Goal: Information Seeking & Learning: Find specific fact

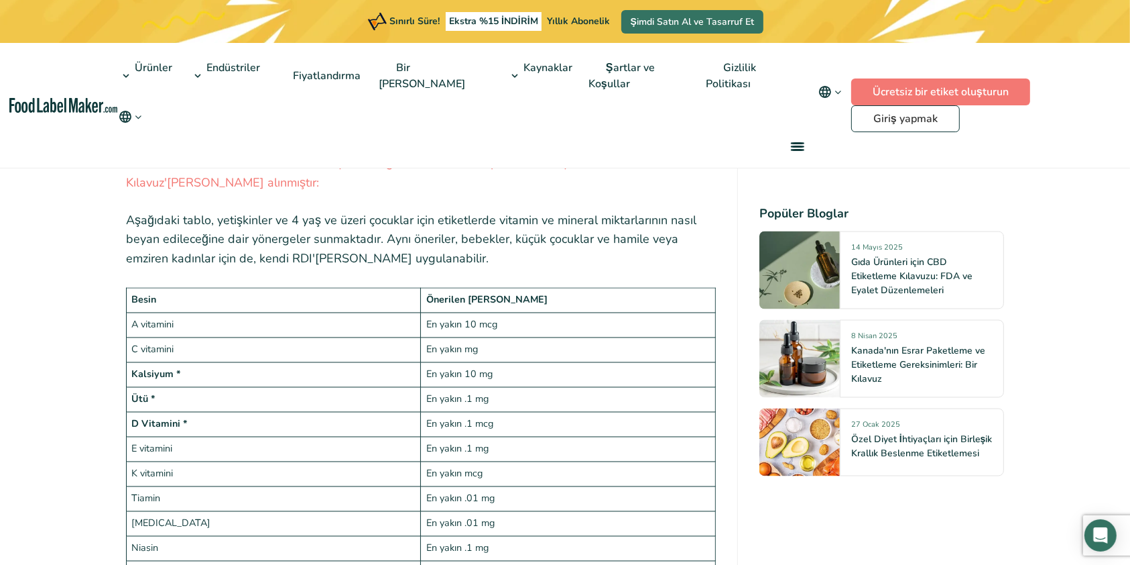
scroll to position [2246, 0]
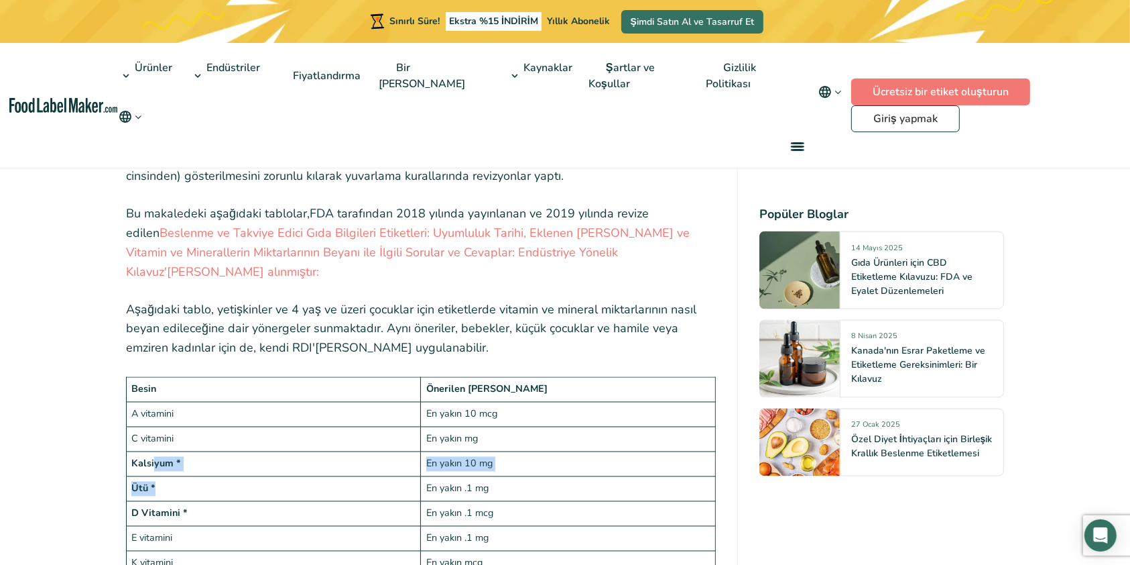
drag, startPoint x: 154, startPoint y: 352, endPoint x: 154, endPoint y: 367, distance: 15.4
click at [154, 481] on font "Ütü *" at bounding box center [143, 487] width 24 height 13
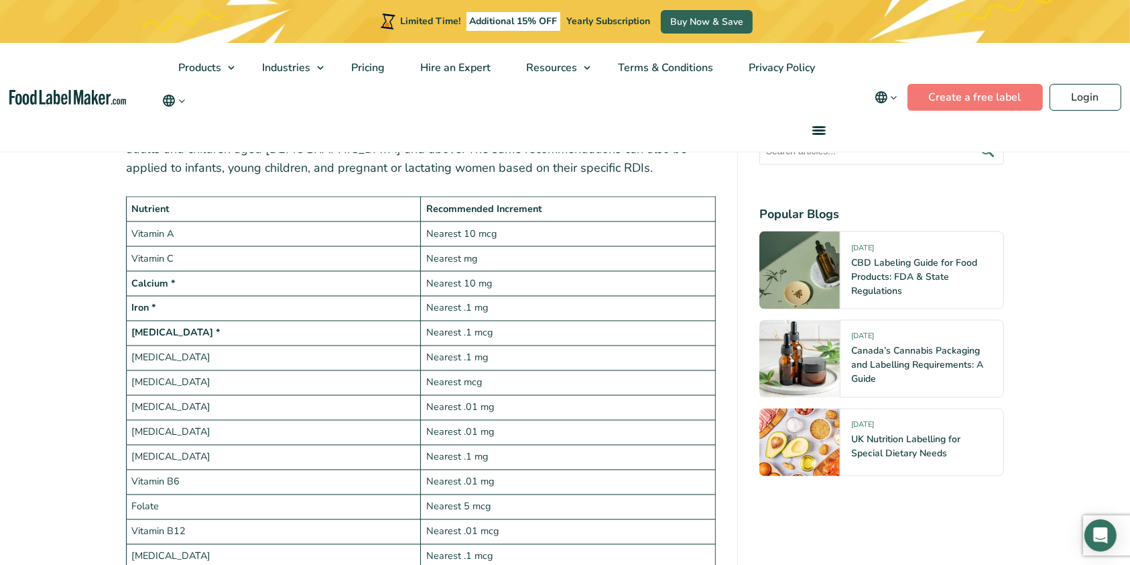
scroll to position [2214, 0]
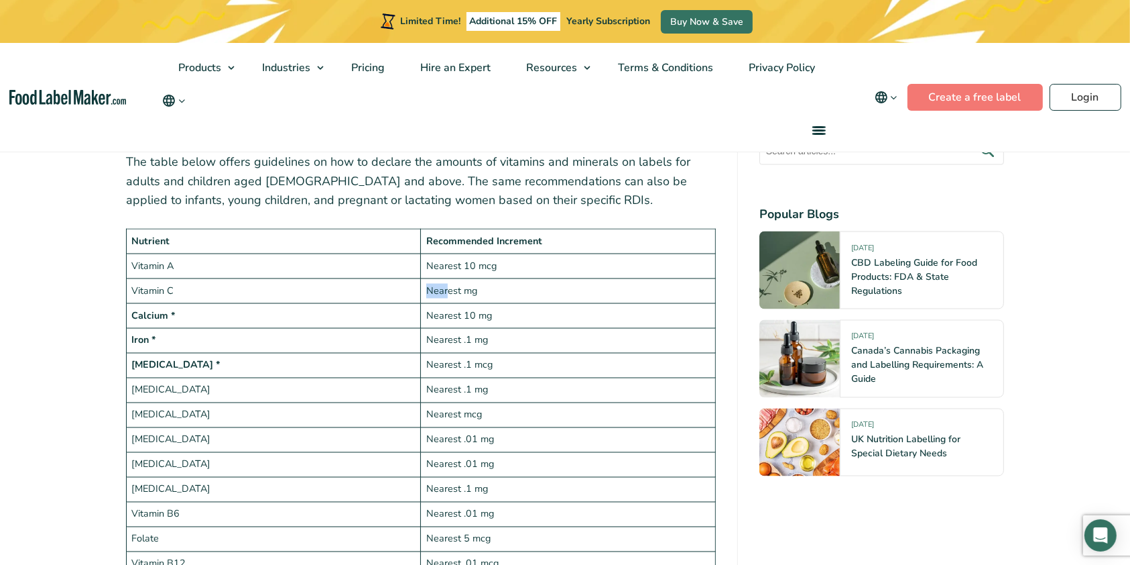
drag, startPoint x: 233, startPoint y: 287, endPoint x: 446, endPoint y: 292, distance: 213.3
click at [446, 292] on tr "Vitamin C Nearest mg" at bounding box center [421, 291] width 589 height 25
drag, startPoint x: 428, startPoint y: 312, endPoint x: 543, endPoint y: 313, distance: 115.3
click at [543, 313] on td "Nearest 10 mg" at bounding box center [568, 316] width 294 height 25
drag, startPoint x: 430, startPoint y: 343, endPoint x: 510, endPoint y: 345, distance: 80.5
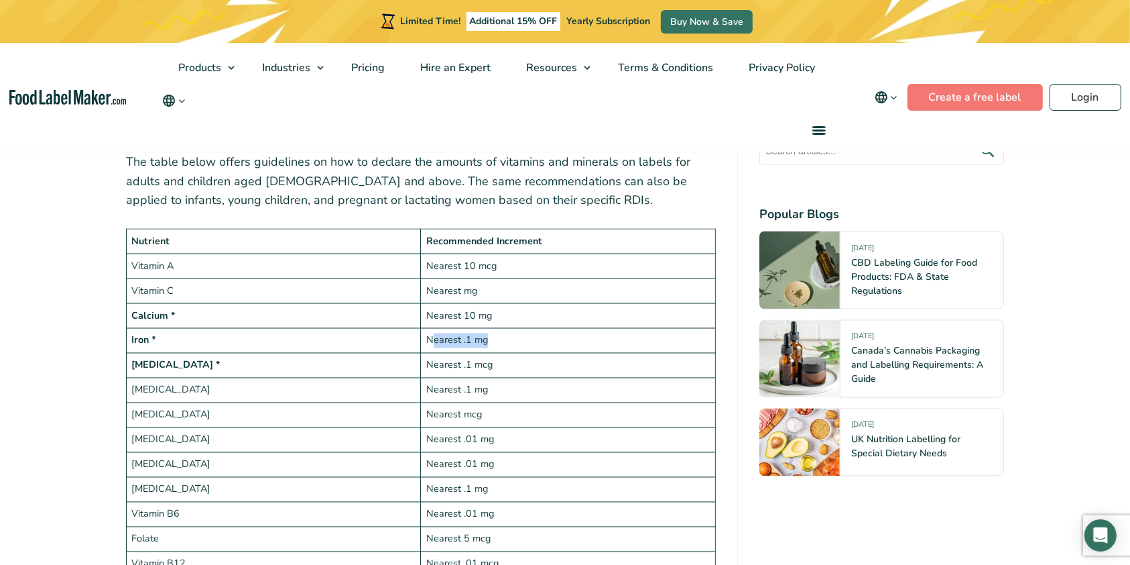
click at [510, 345] on td "Nearest .1 mg" at bounding box center [568, 341] width 294 height 25
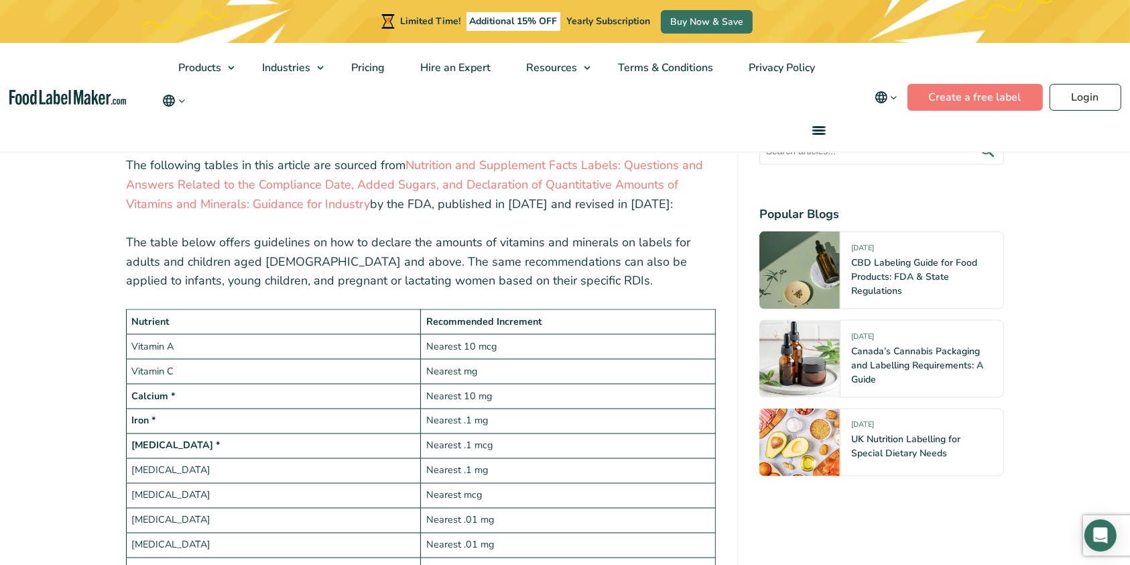
scroll to position [1856, 0]
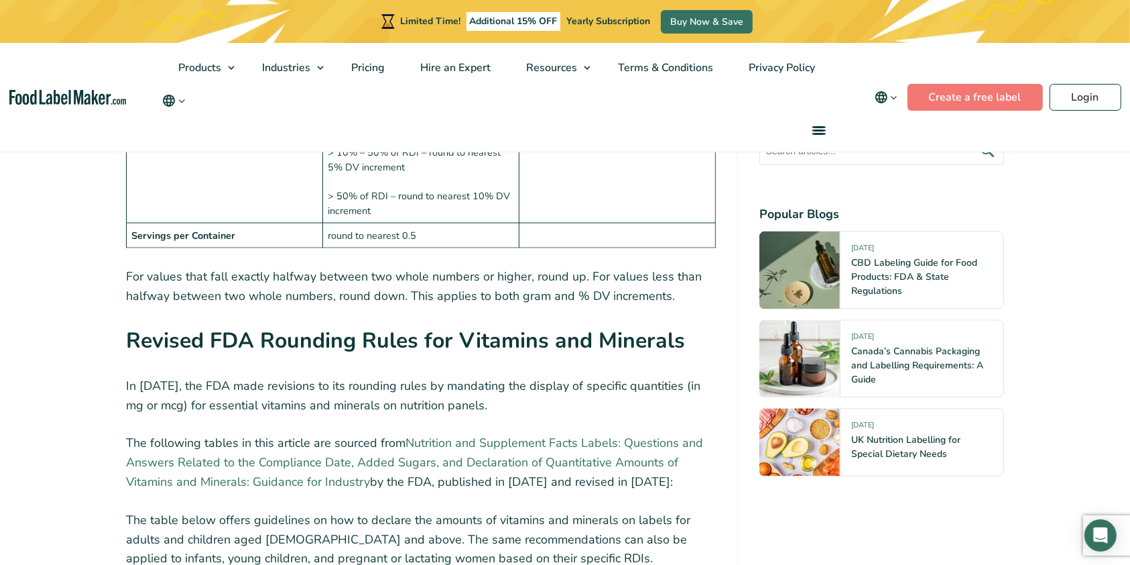
click at [367, 464] on link "Nutrition and Supplement Facts Labels: Questions and Answers Related to the Com…" at bounding box center [414, 461] width 577 height 55
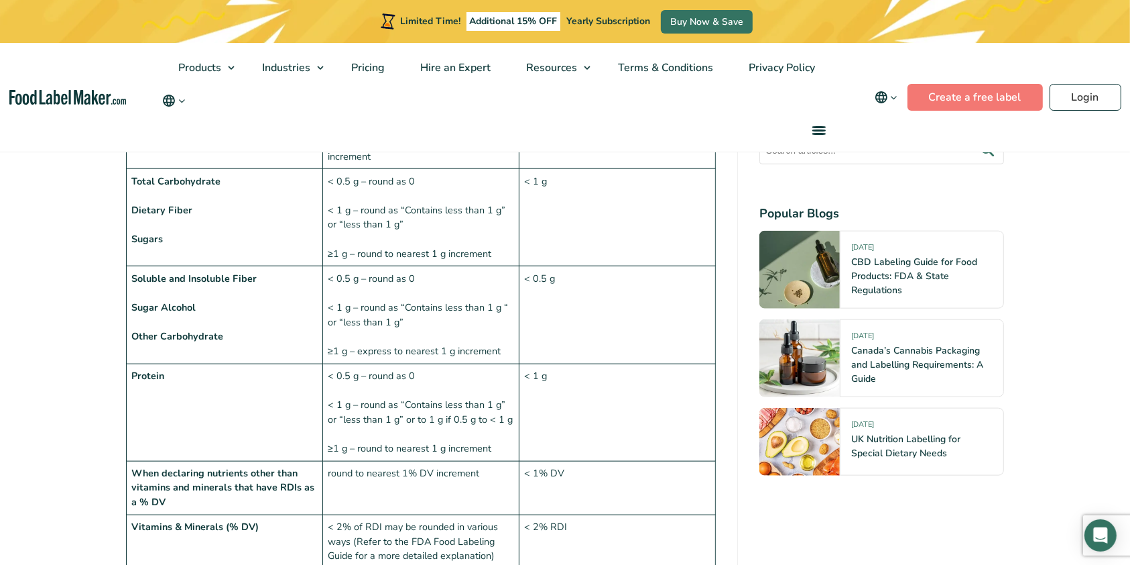
scroll to position [1320, 0]
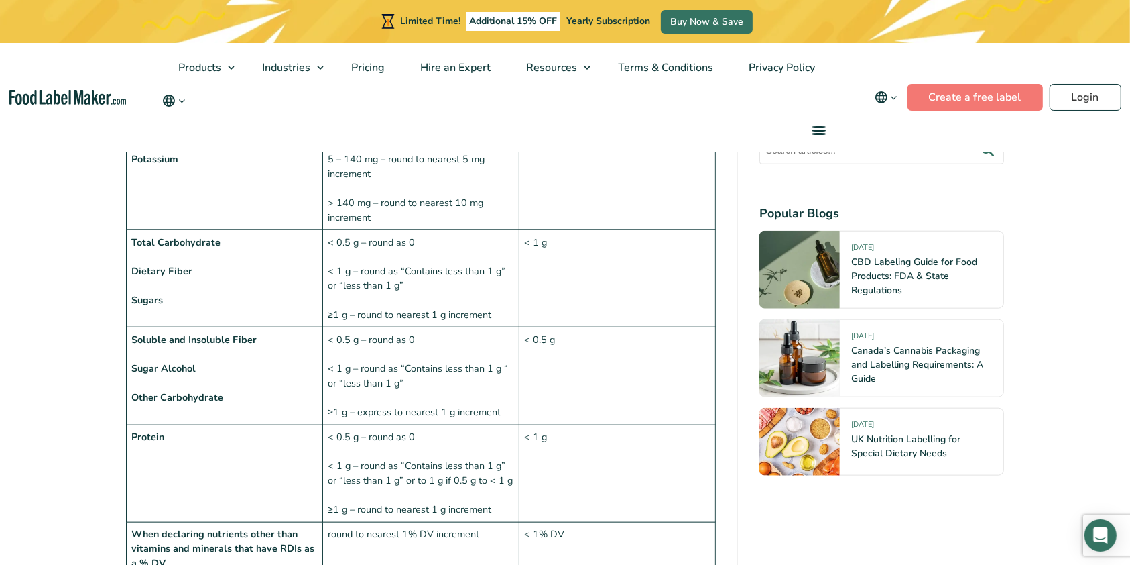
click at [440, 458] on td "< 0.5 g – round as 0 < 1 g – round as “Contains less than 1 g” or “less than 1 …" at bounding box center [421, 472] width 196 height 97
